Goal: Register for event/course

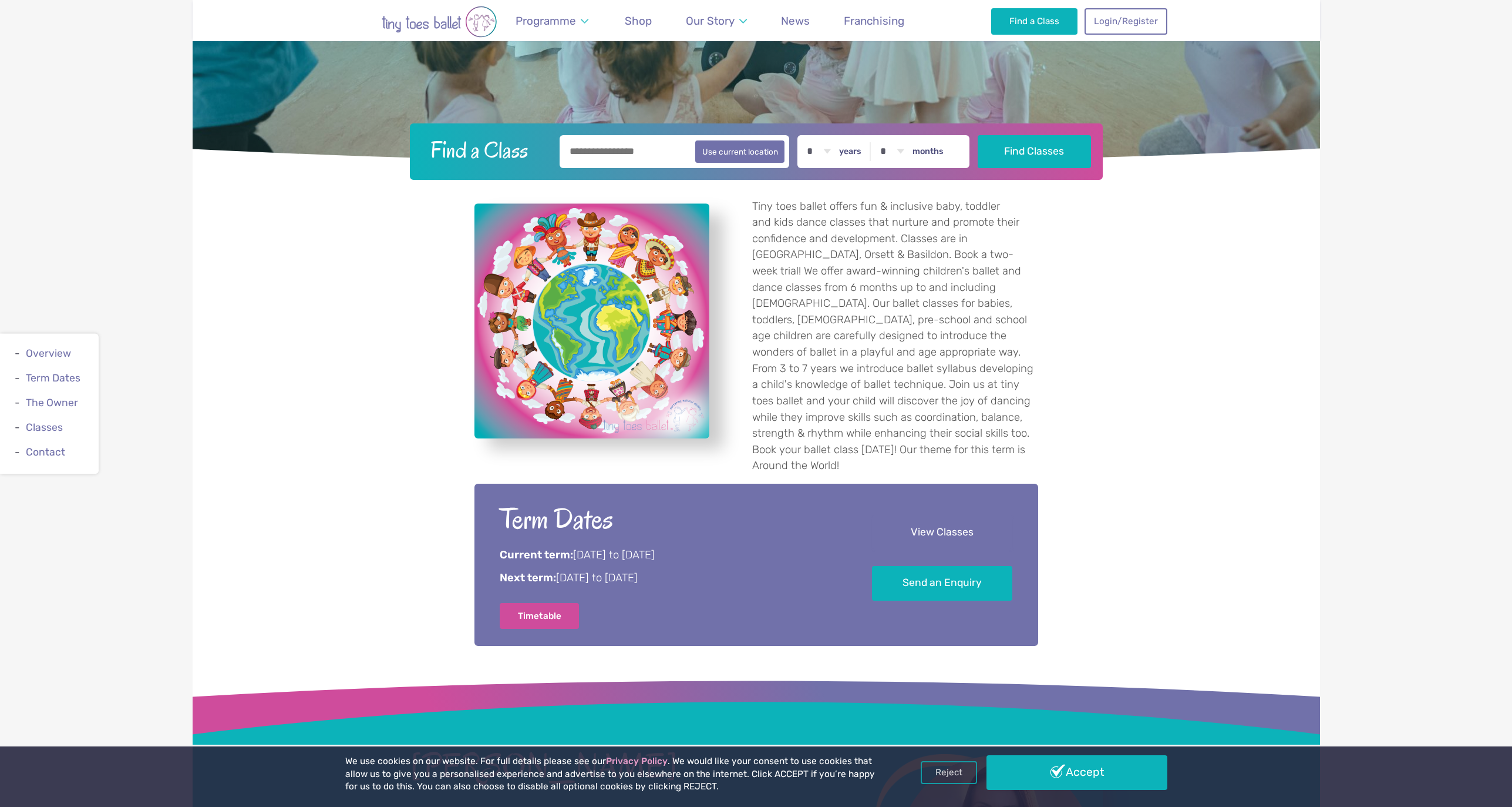
click at [947, 515] on link "View Classes" at bounding box center [942, 532] width 140 height 35
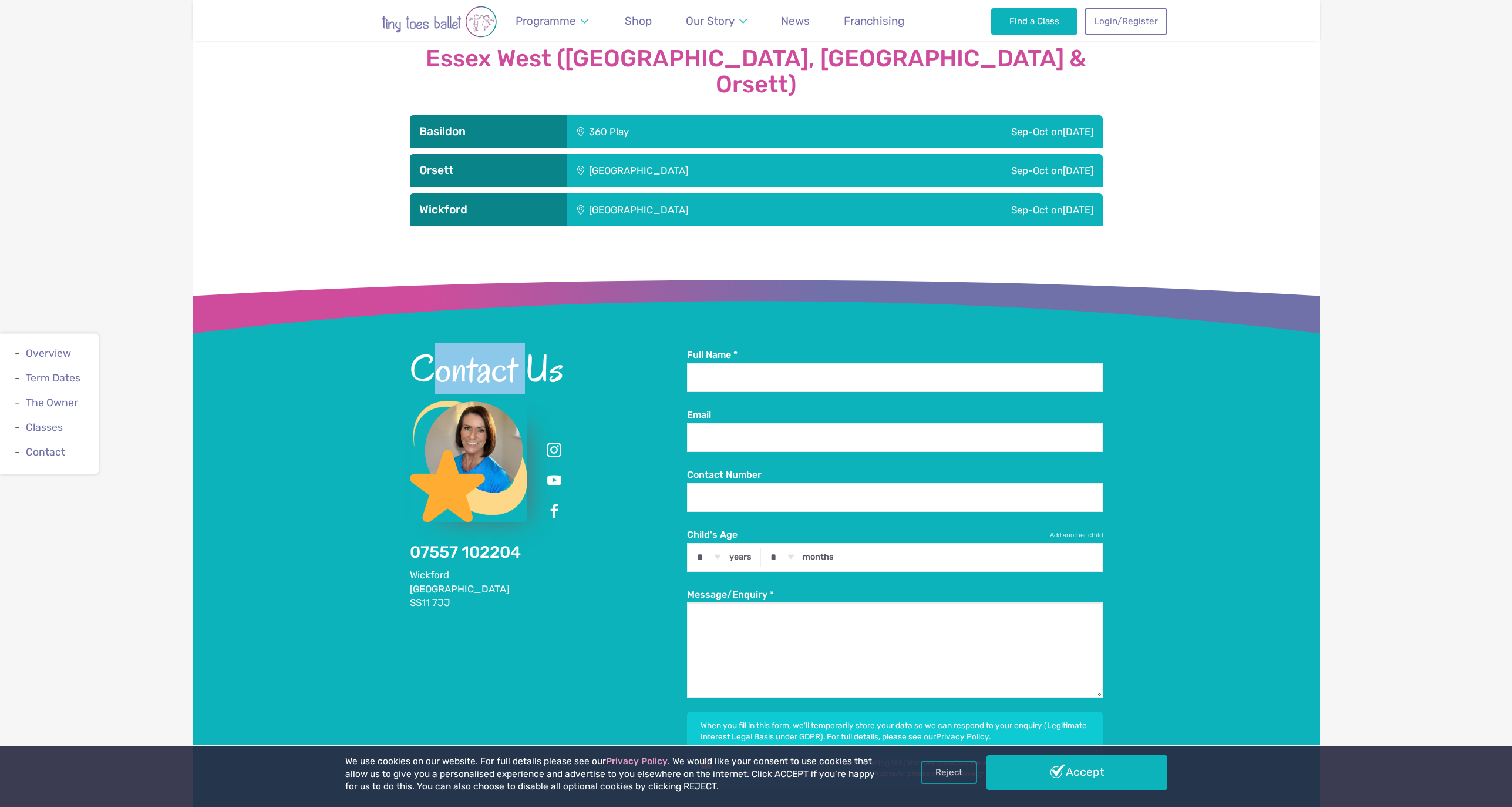
drag, startPoint x: 438, startPoint y: 331, endPoint x: 524, endPoint y: 334, distance: 86.1
click at [524, 348] on h2 "Contact Us" at bounding box center [548, 368] width 277 height 40
drag, startPoint x: 524, startPoint y: 334, endPoint x: 416, endPoint y: 327, distance: 108.2
click at [416, 348] on h2 "Contact Us" at bounding box center [548, 368] width 277 height 40
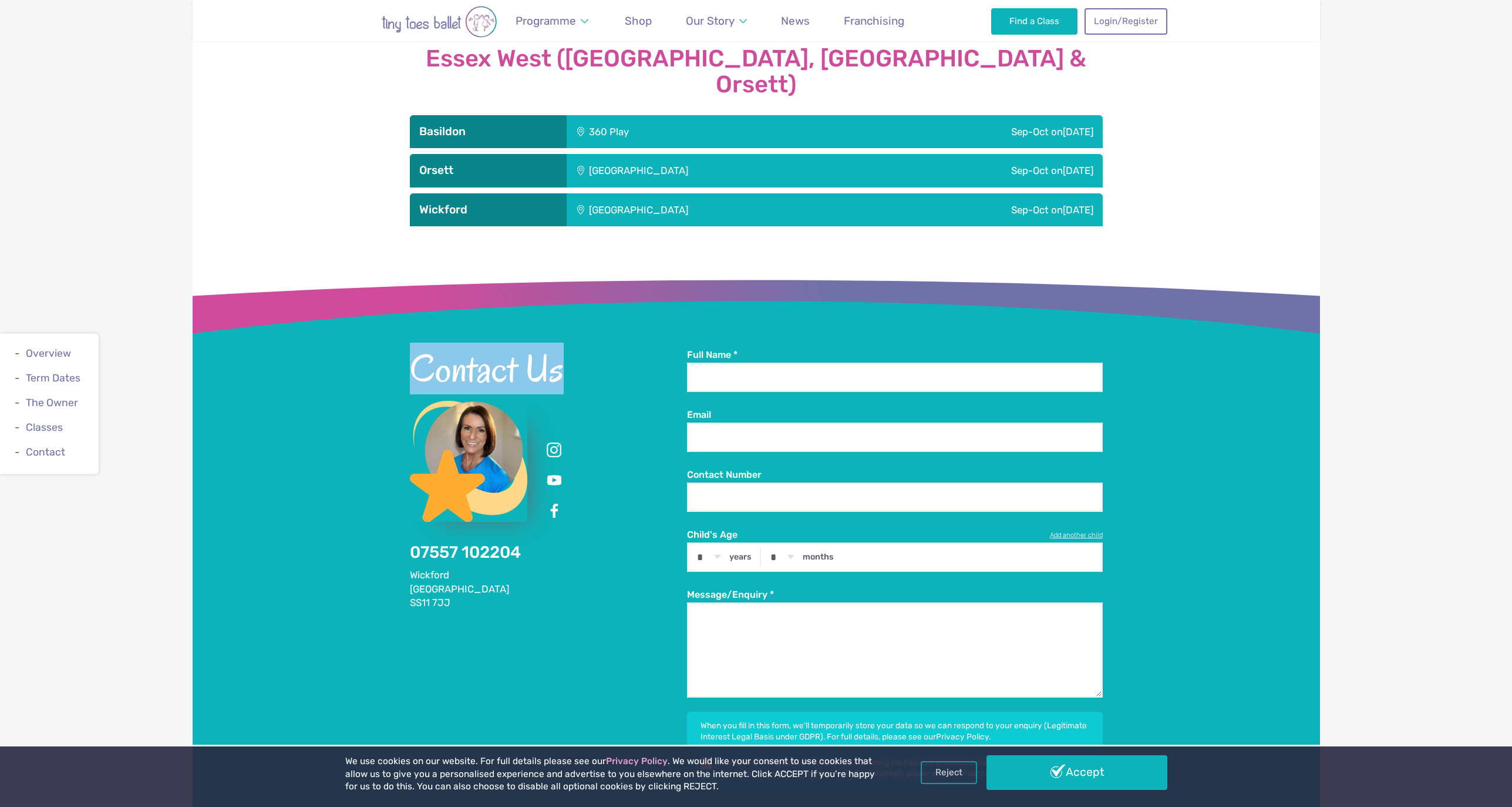
drag, startPoint x: 416, startPoint y: 327, endPoint x: 407, endPoint y: 329, distance: 9.2
click at [414, 348] on h2 "Contact Us" at bounding box center [548, 368] width 277 height 40
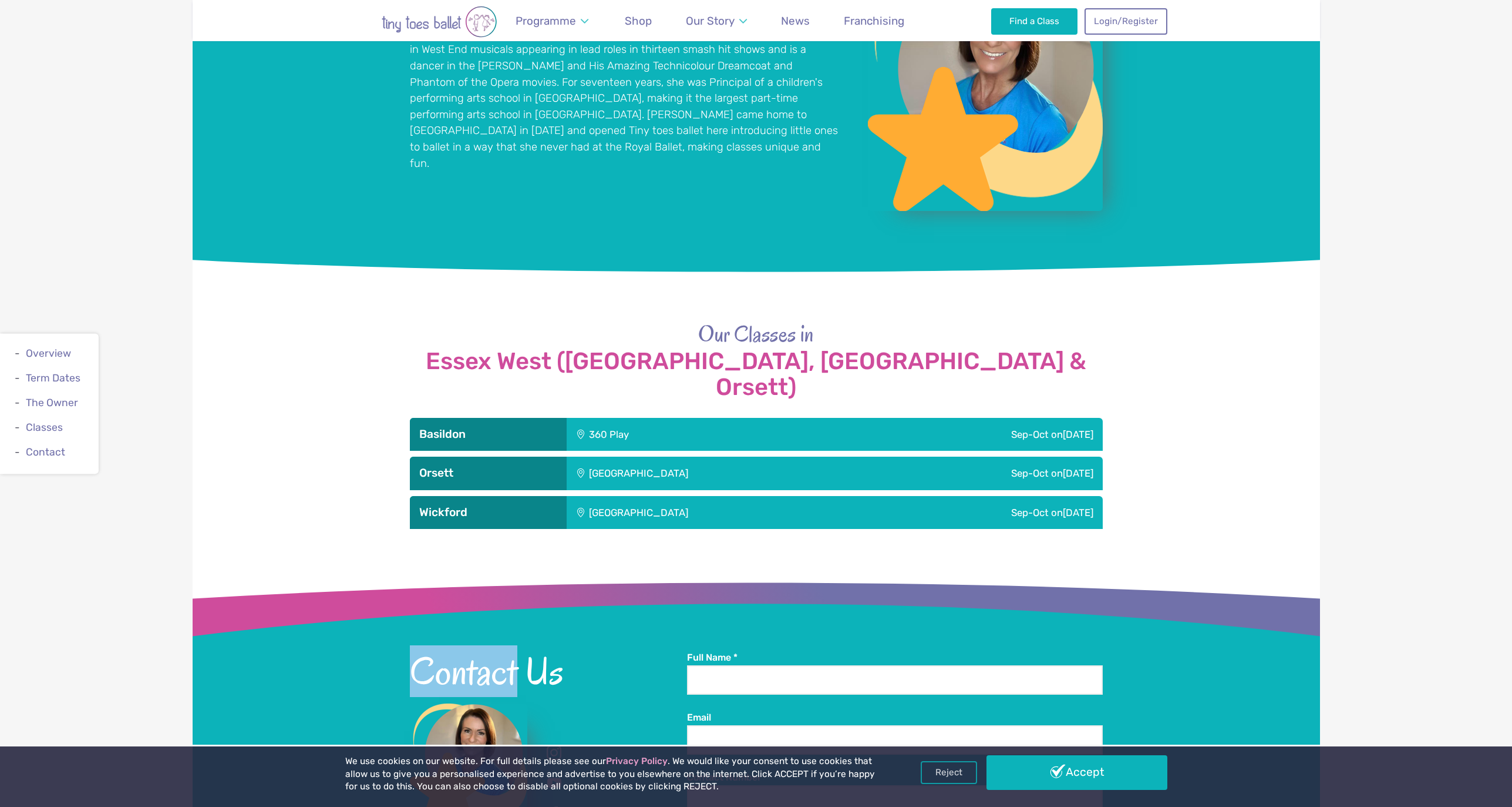
scroll to position [1247, 0]
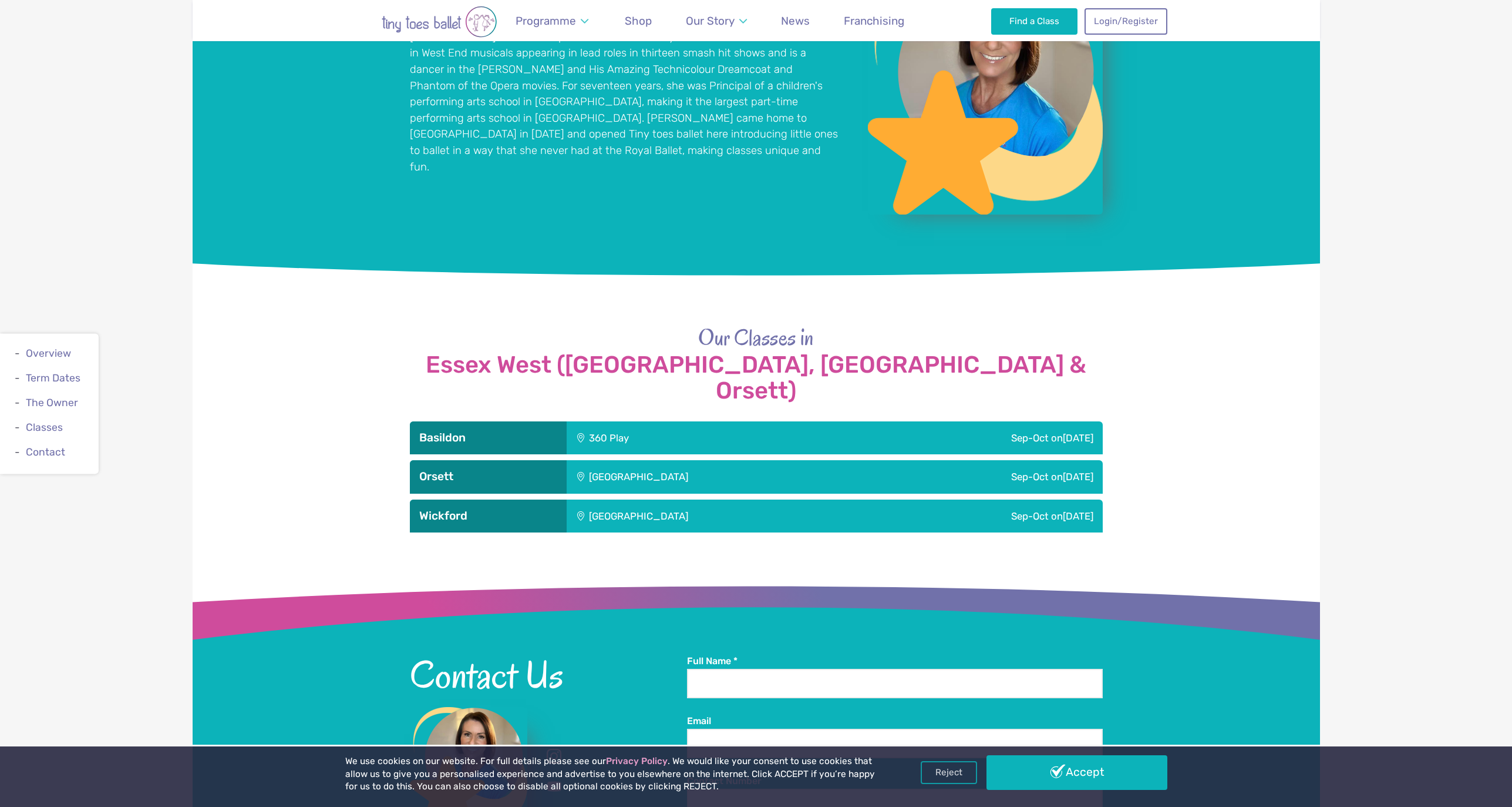
click at [653, 460] on div "[GEOGRAPHIC_DATA]" at bounding box center [719, 476] width 303 height 33
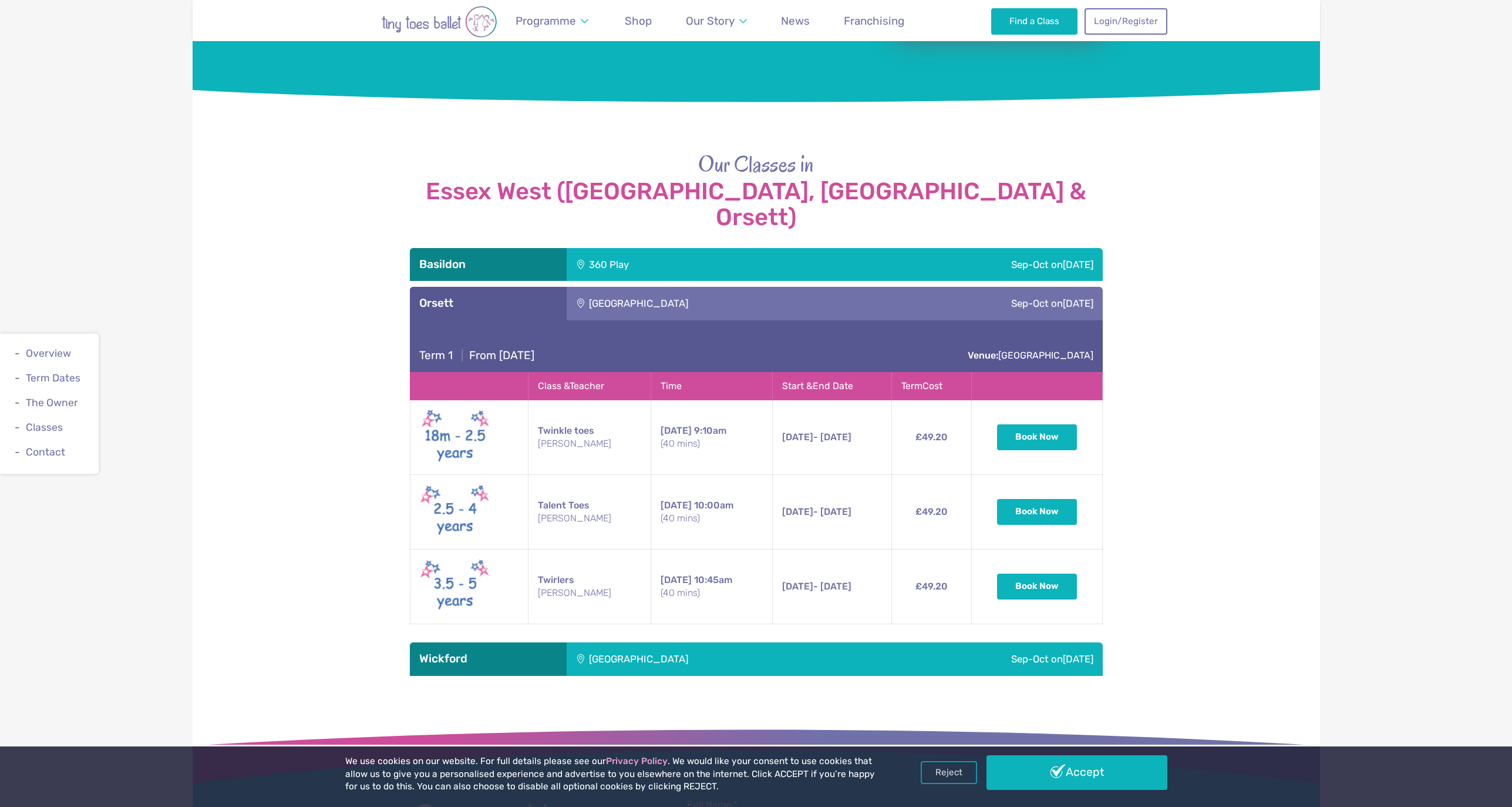
scroll to position [1522, 0]
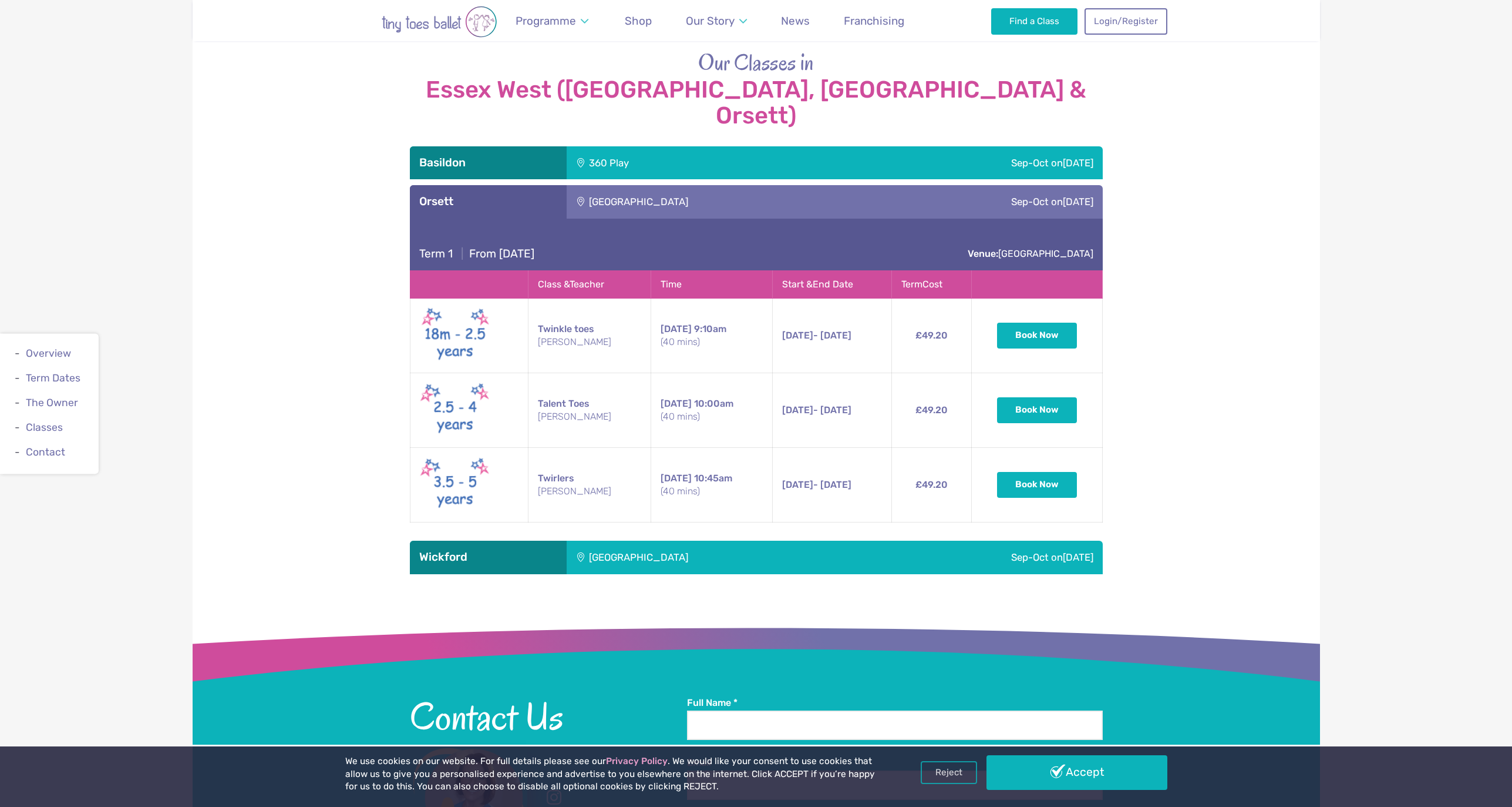
click at [504, 247] on h4 "Term 1 | From [DATE]" at bounding box center [476, 253] width 115 height 14
drag, startPoint x: 504, startPoint y: 212, endPoint x: 538, endPoint y: 214, distance: 34.1
click at [505, 247] on h4 "Term 1 | From [DATE]" at bounding box center [476, 253] width 115 height 14
click at [535, 247] on h4 "Term 1 | From [DATE]" at bounding box center [476, 253] width 115 height 14
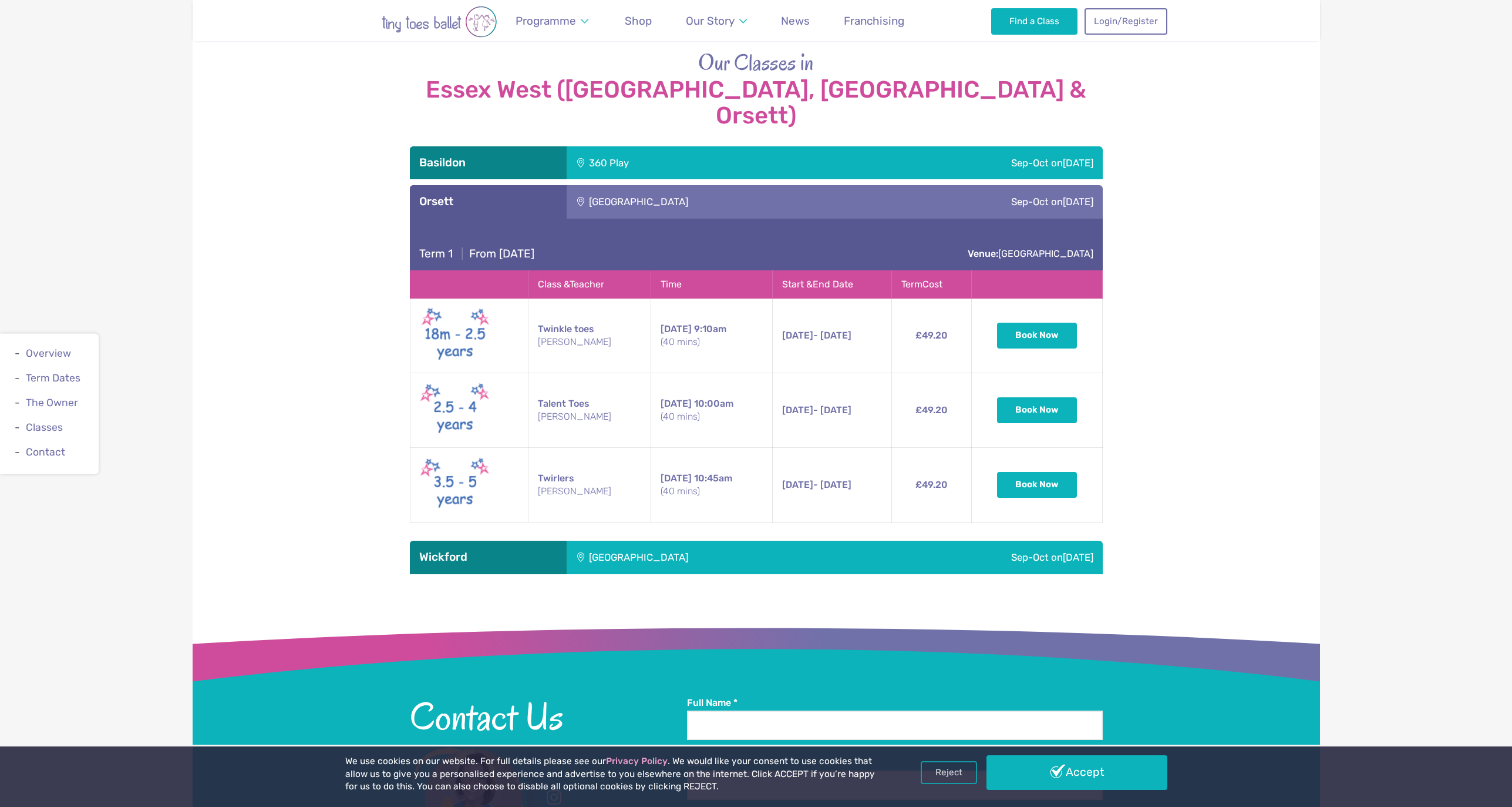
click at [746, 541] on div "[GEOGRAPHIC_DATA]" at bounding box center [719, 557] width 303 height 33
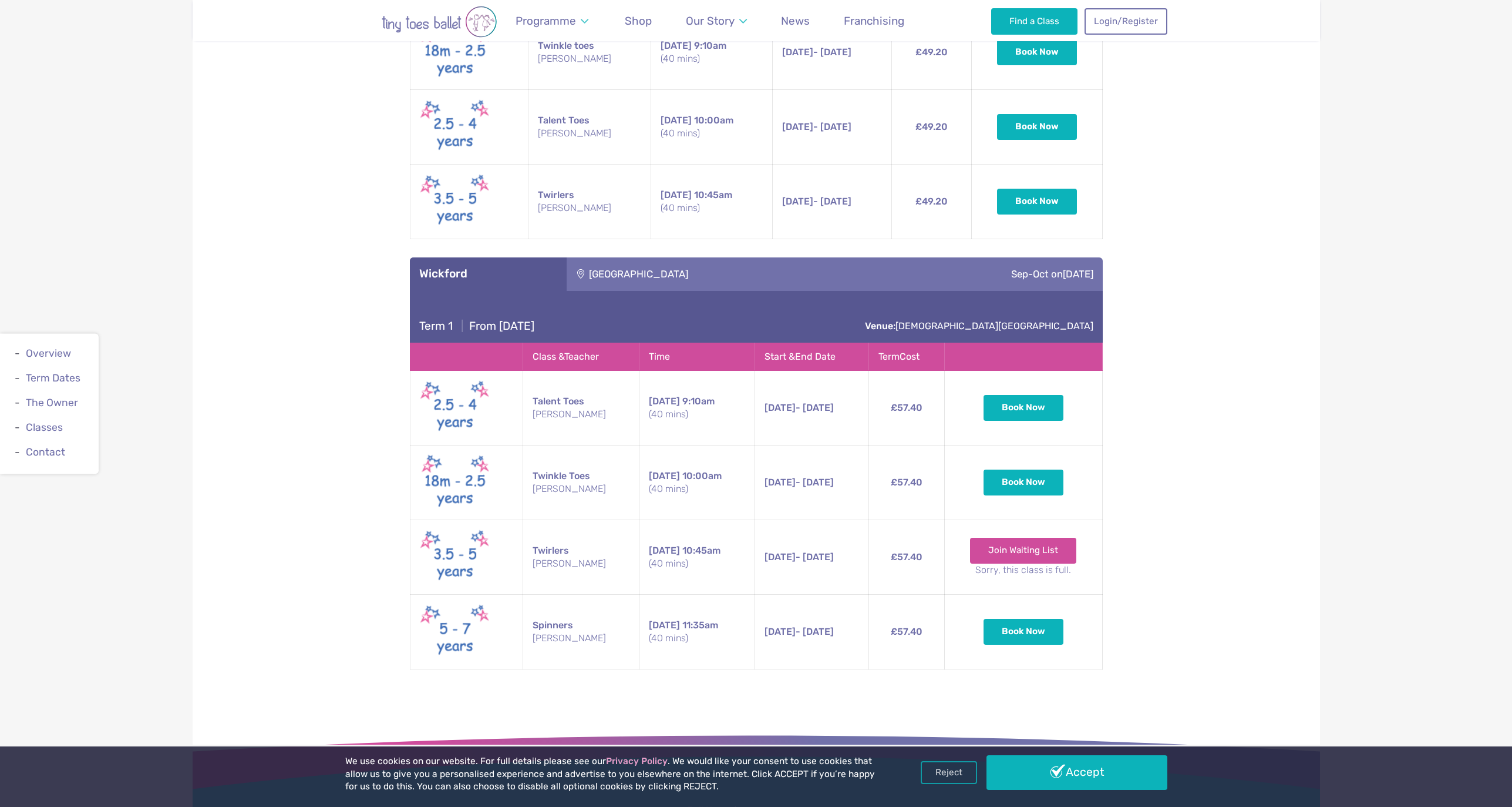
scroll to position [1815, 0]
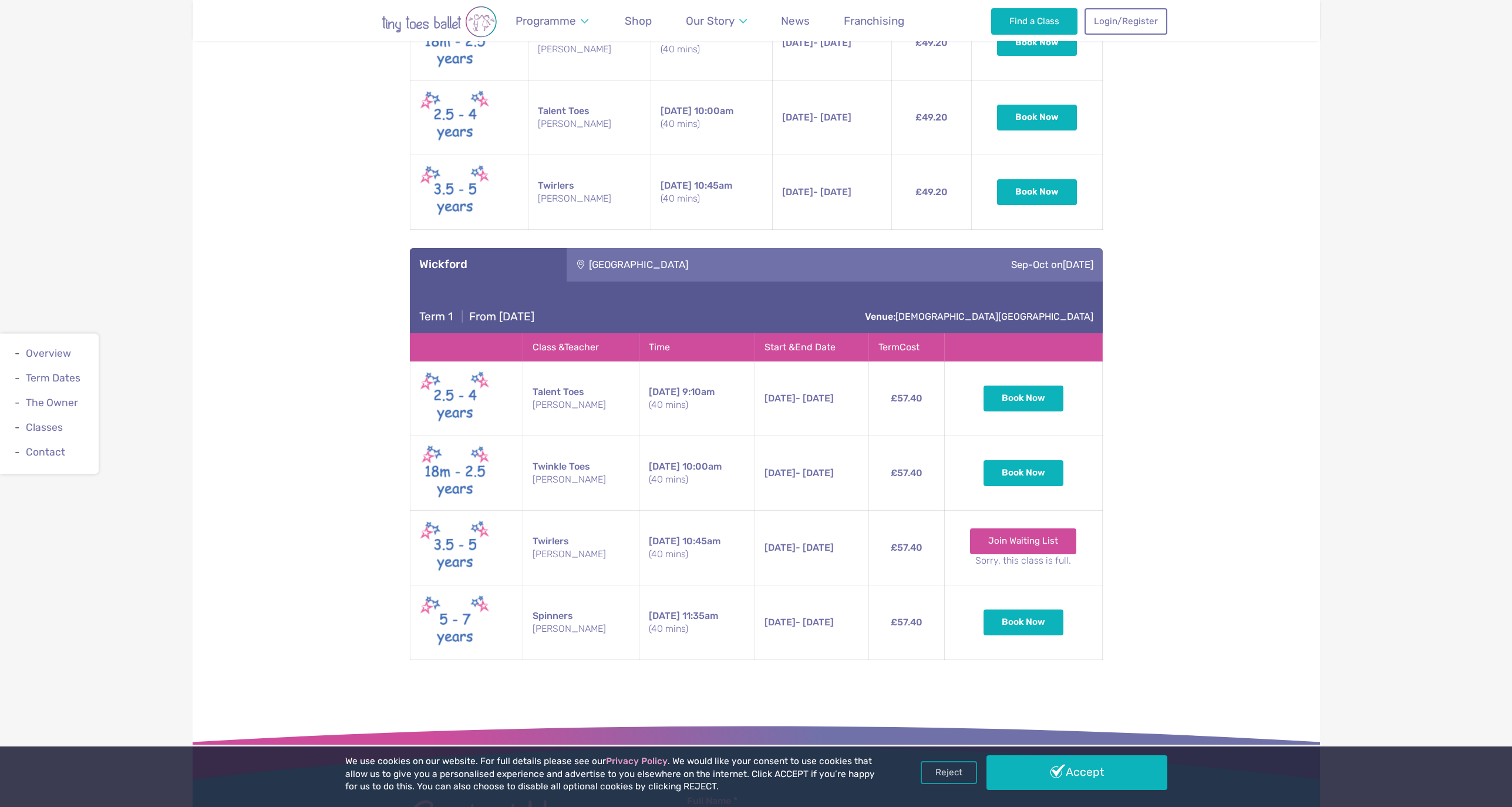
click at [829, 616] on span "[DATE] - [DATE]" at bounding box center [799, 622] width 69 height 11
drag, startPoint x: 829, startPoint y: 582, endPoint x: 789, endPoint y: 584, distance: 40.0
click at [825, 616] on span "[DATE] - [DATE]" at bounding box center [799, 622] width 69 height 11
drag, startPoint x: 789, startPoint y: 584, endPoint x: 803, endPoint y: 584, distance: 14.0
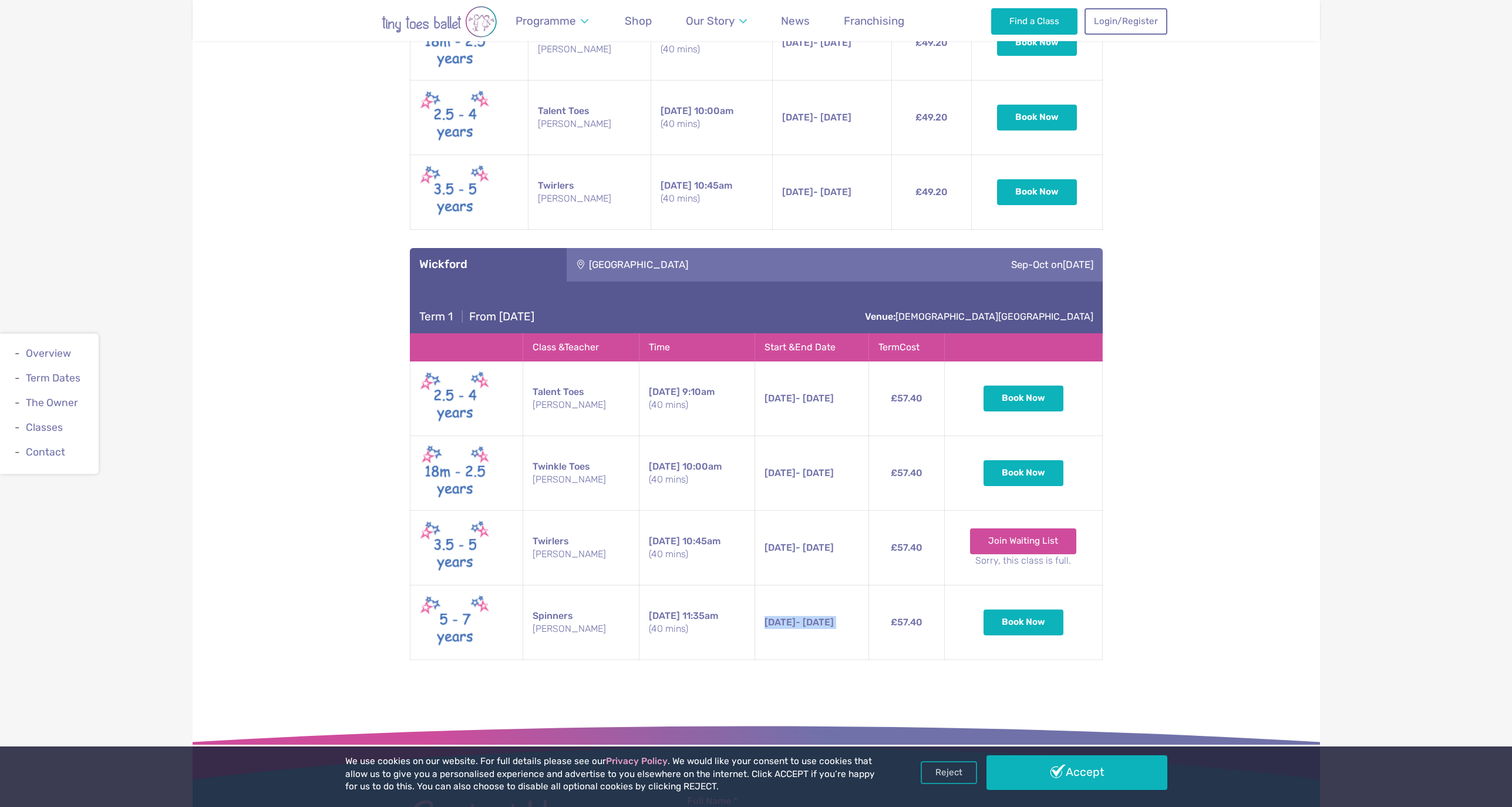
click at [789, 616] on span "[DATE]" at bounding box center [780, 622] width 31 height 11
drag, startPoint x: 925, startPoint y: 585, endPoint x: 658, endPoint y: 578, distance: 267.1
click at [658, 584] on tr "Spinners [PERSON_NAME] [DATE] 11:35am (40 mins) [DATE] - [DATE] [DATE] - [DATE]…" at bounding box center [756, 621] width 692 height 75
click at [658, 610] on span "[DATE]" at bounding box center [665, 615] width 31 height 11
drag, startPoint x: 741, startPoint y: 584, endPoint x: 775, endPoint y: 588, distance: 34.2
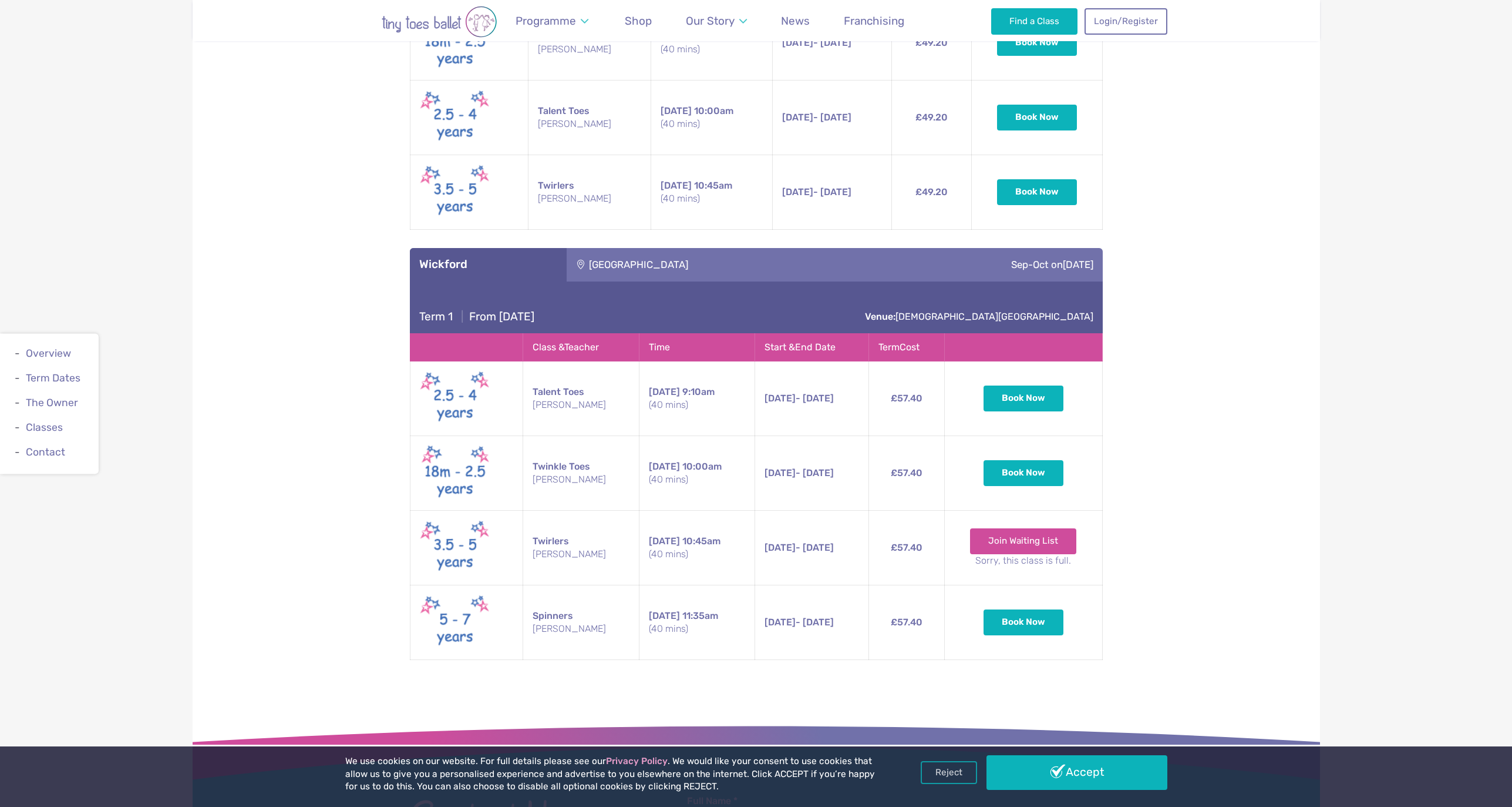
click at [775, 588] on tr "Spinners [PERSON_NAME] [DATE] 11:35am (40 mins) [DATE] - [DATE] [DATE] - [DATE]…" at bounding box center [756, 621] width 692 height 75
click at [775, 588] on td "[DATE] - [DATE] [DATE] - [DATE] 11:35am (40 mins)" at bounding box center [812, 621] width 114 height 75
drag, startPoint x: 775, startPoint y: 588, endPoint x: 670, endPoint y: 582, distance: 105.2
click at [774, 588] on td "[DATE] - [DATE] [DATE] - [DATE] 11:35am (40 mins)" at bounding box center [812, 621] width 114 height 75
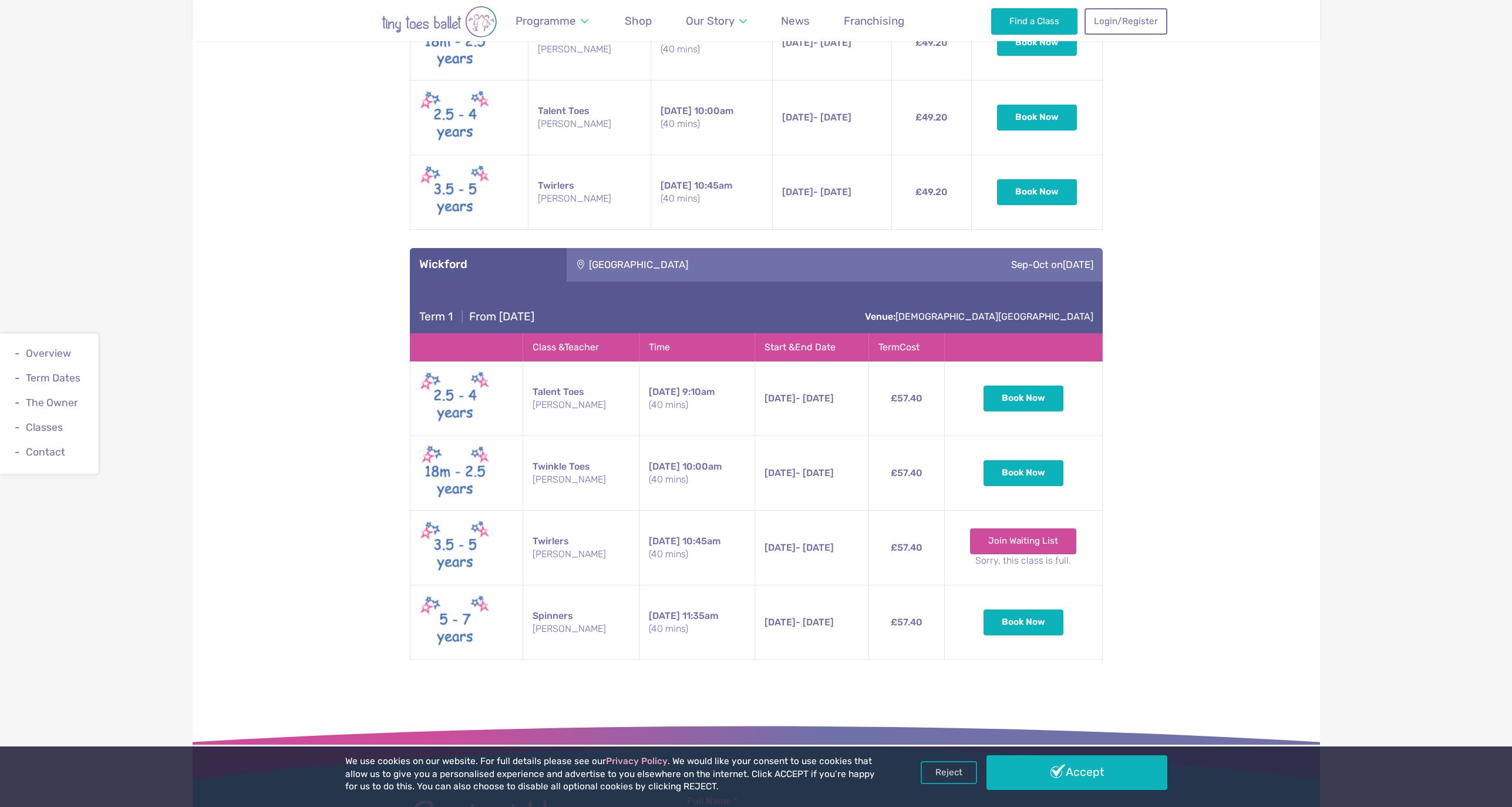
click at [670, 622] on small "(40 mins)" at bounding box center [698, 629] width 97 height 13
drag, startPoint x: 694, startPoint y: 584, endPoint x: 864, endPoint y: 594, distance: 170.3
click at [864, 594] on tr "Spinners [PERSON_NAME] [DATE] 11:35am (40 mins) [DATE] - [DATE] [DATE] - [DATE]…" at bounding box center [756, 621] width 692 height 75
click at [863, 594] on td "[DATE] - [DATE] [DATE] - [DATE] 11:35am (40 mins)" at bounding box center [812, 621] width 114 height 75
click at [555, 510] on td "Twirlers [PERSON_NAME]" at bounding box center [580, 547] width 117 height 75
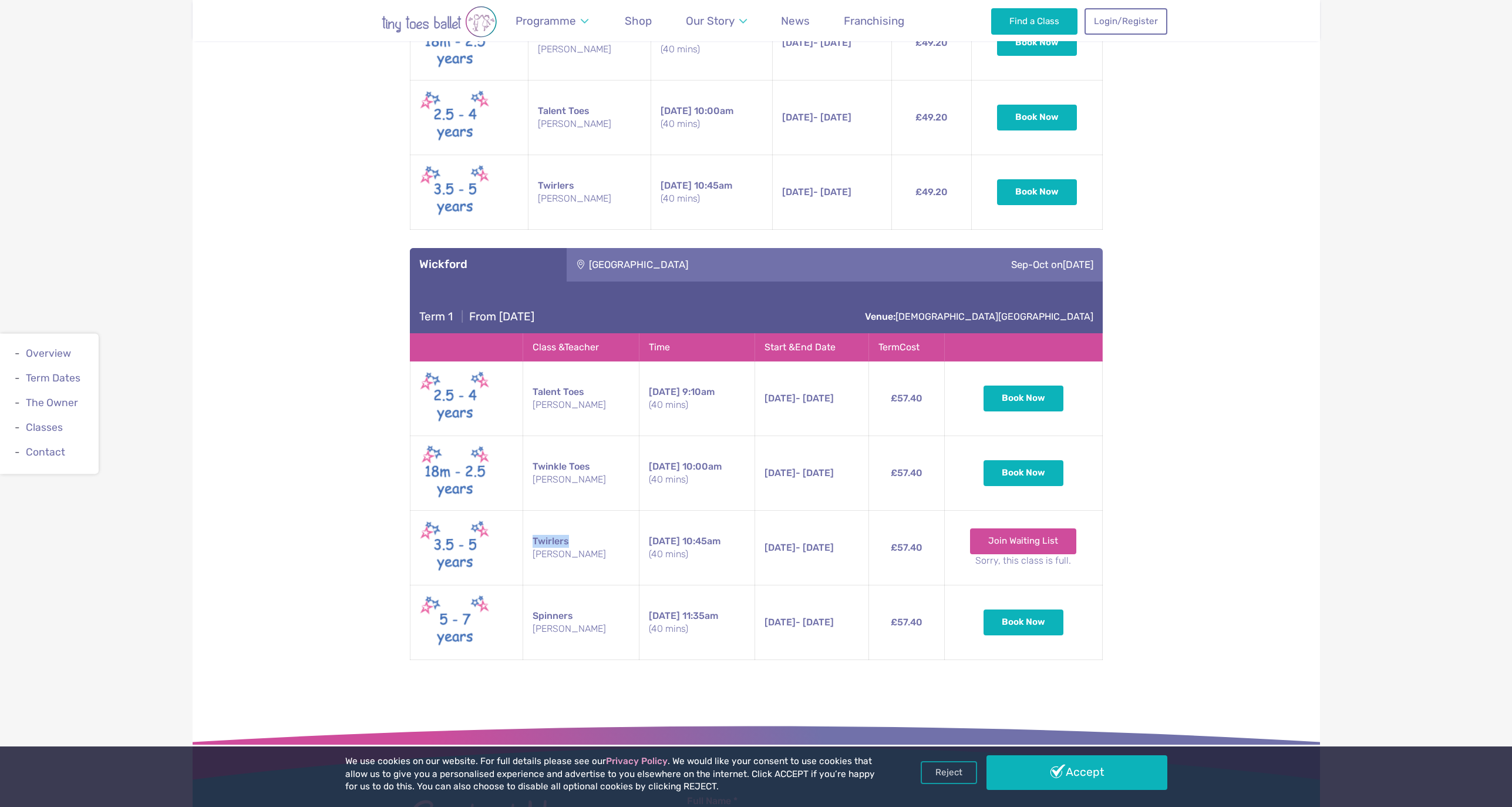
click at [555, 510] on td "Twirlers [PERSON_NAME]" at bounding box center [580, 547] width 117 height 75
click at [572, 547] on small "[PERSON_NAME]" at bounding box center [581, 554] width 97 height 13
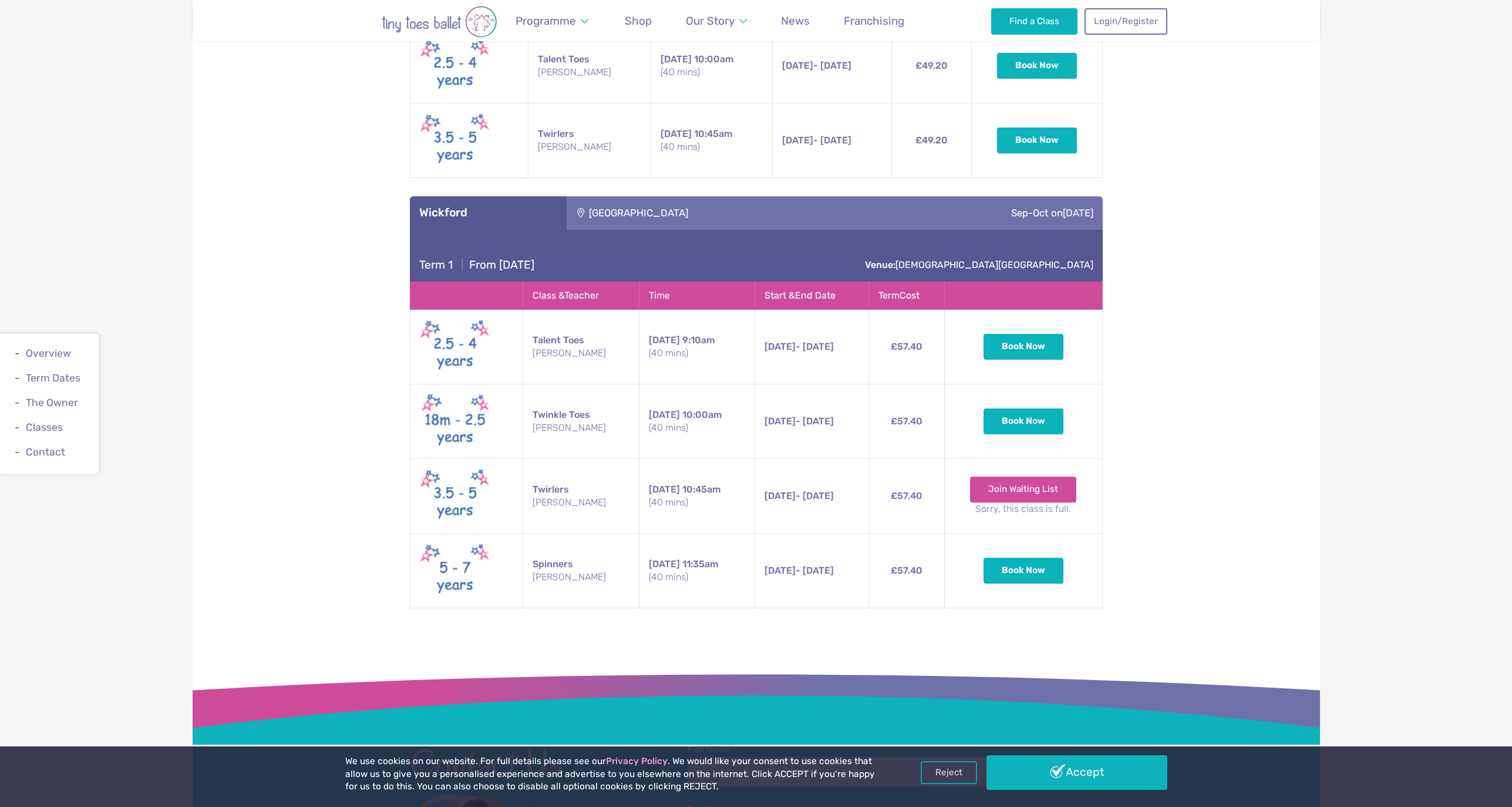
scroll to position [1923, 0]
